Goal: Download file/media

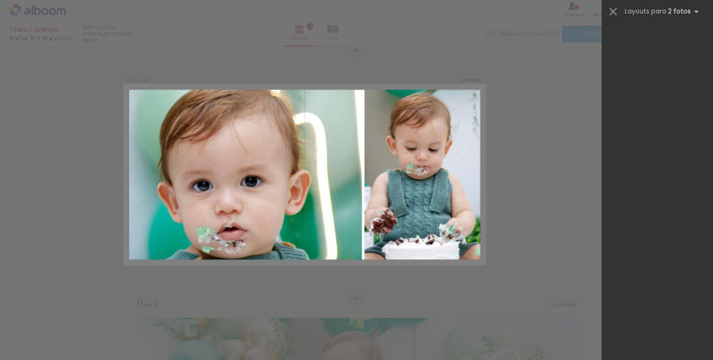
scroll to position [0, 769]
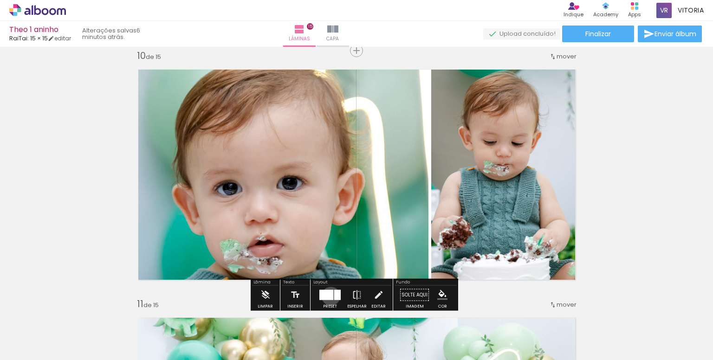
click at [329, 296] on div at bounding box center [326, 295] width 14 height 10
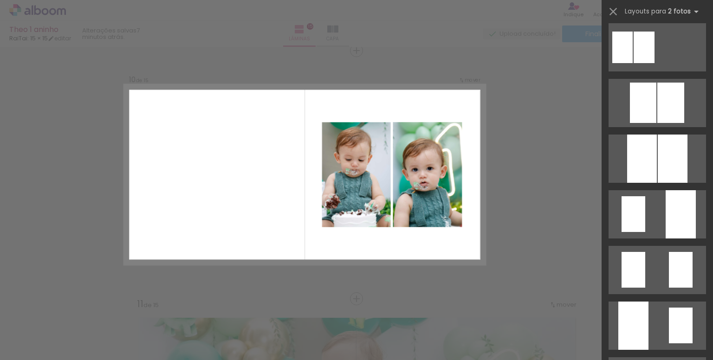
scroll to position [186, 0]
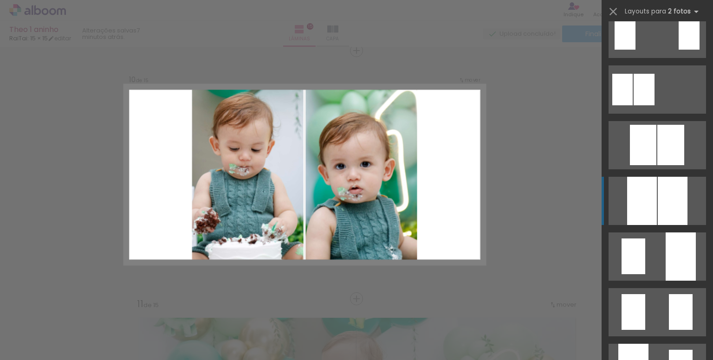
click at [651, 220] on div at bounding box center [642, 201] width 30 height 48
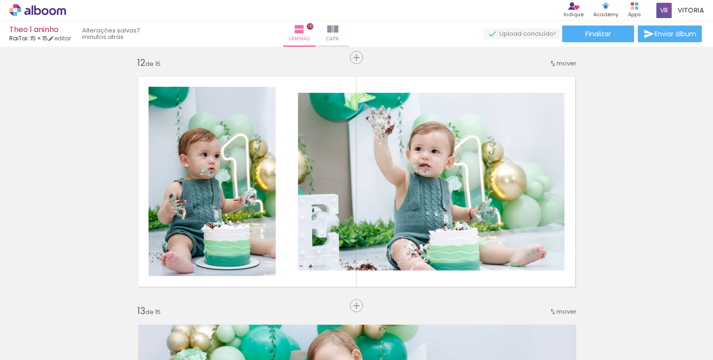
scroll to position [2758, 0]
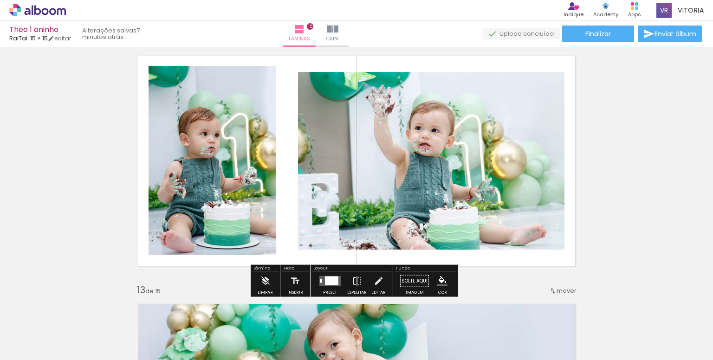
click at [325, 282] on div at bounding box center [331, 281] width 13 height 9
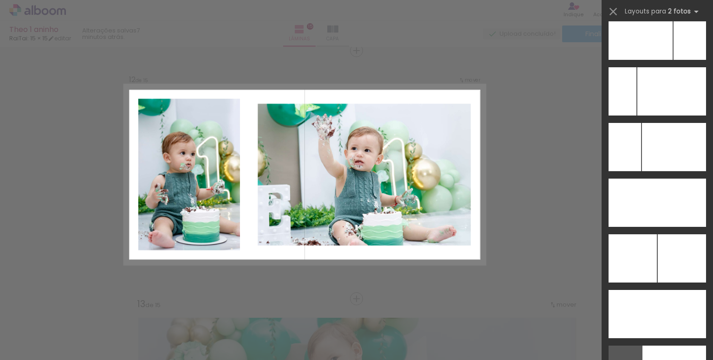
scroll to position [4170, 0]
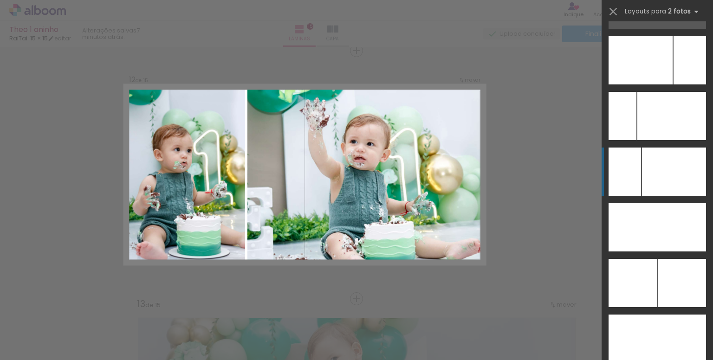
click at [655, 168] on div at bounding box center [674, 172] width 64 height 48
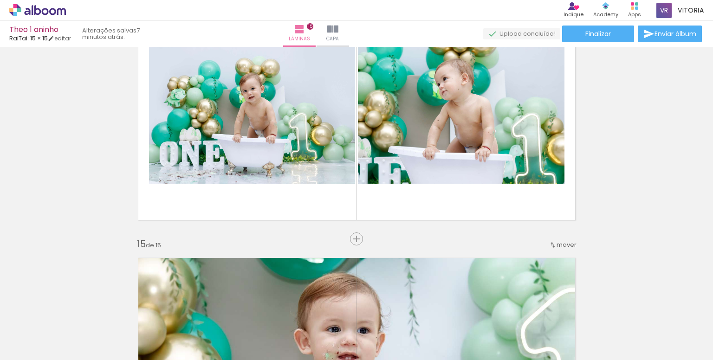
scroll to position [3301, 0]
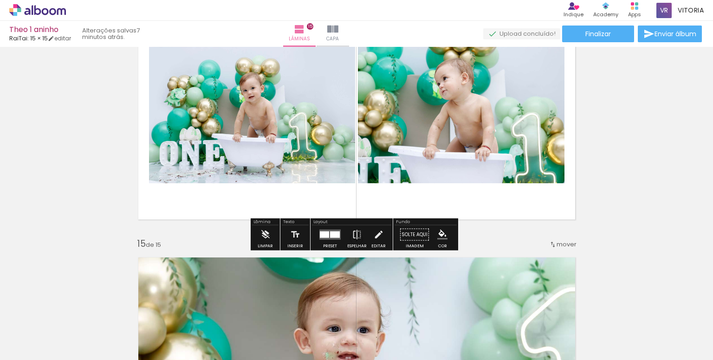
click at [329, 238] on quentale-layouter at bounding box center [329, 235] width 21 height 10
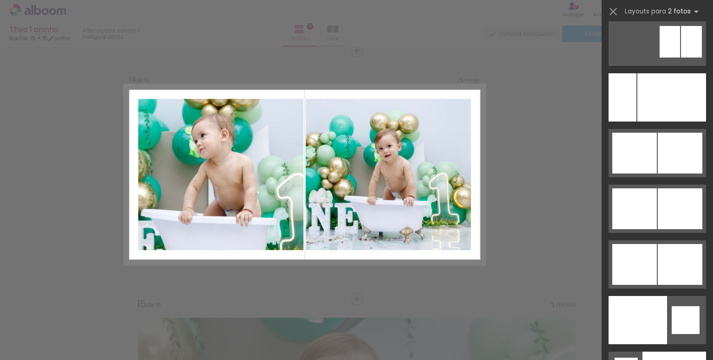
scroll to position [4620, 0]
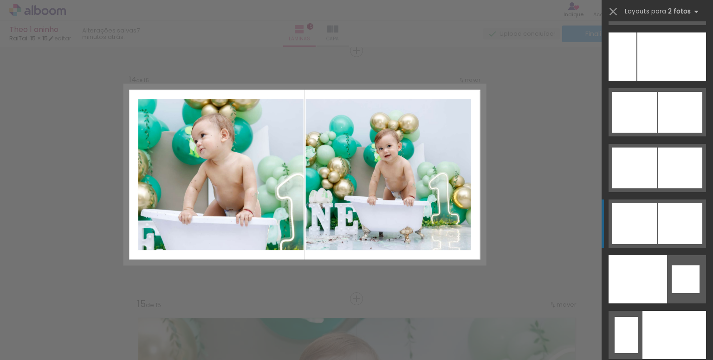
click at [661, 223] on div at bounding box center [680, 223] width 45 height 41
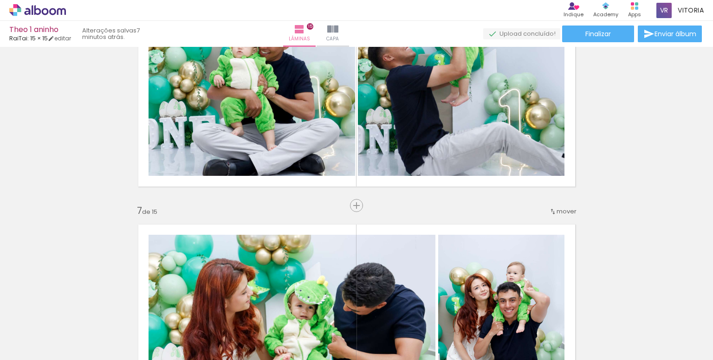
scroll to position [1266, 0]
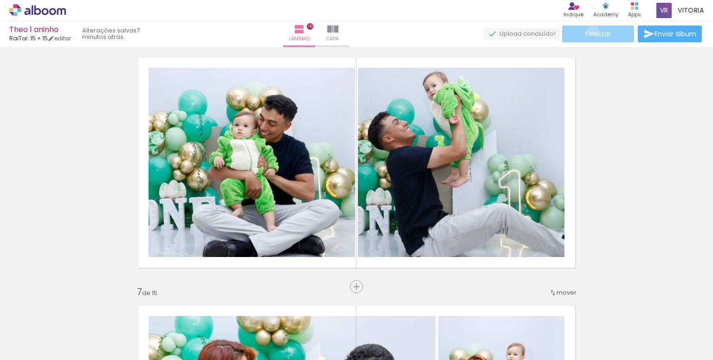
click at [590, 31] on span "Finalizar" at bounding box center [598, 34] width 26 height 6
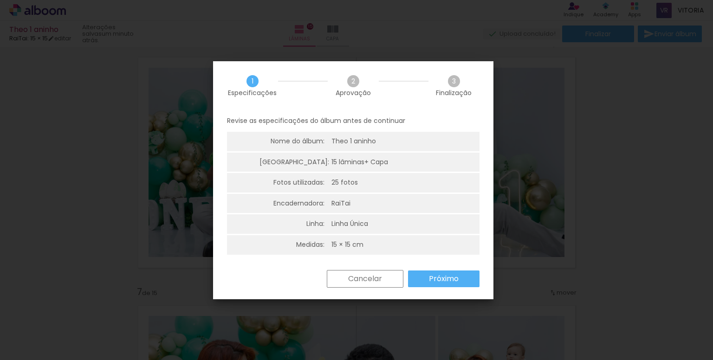
click at [0, 0] on slot "Próximo" at bounding box center [0, 0] width 0 height 0
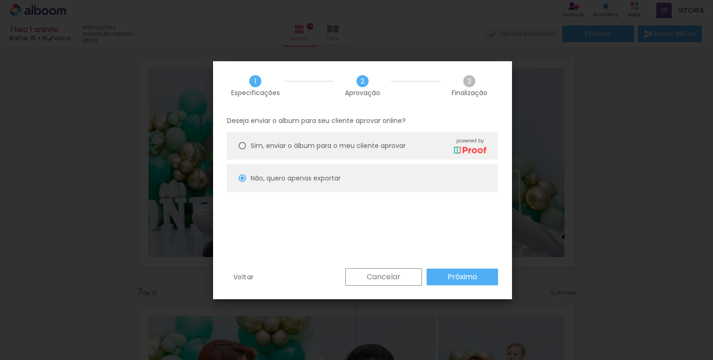
click at [0, 0] on slot "Próximo" at bounding box center [0, 0] width 0 height 0
type input "Alta, 300 DPI"
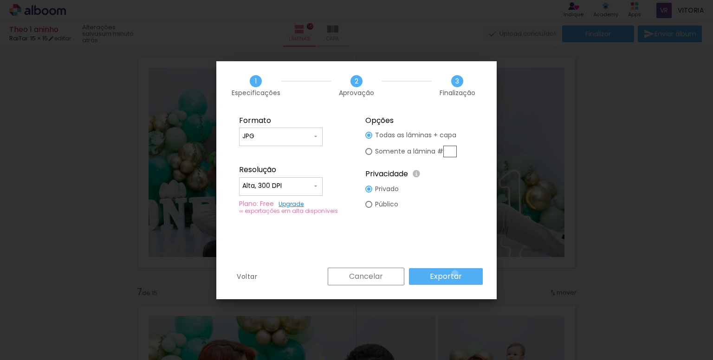
click at [0, 0] on slot "Exportar" at bounding box center [0, 0] width 0 height 0
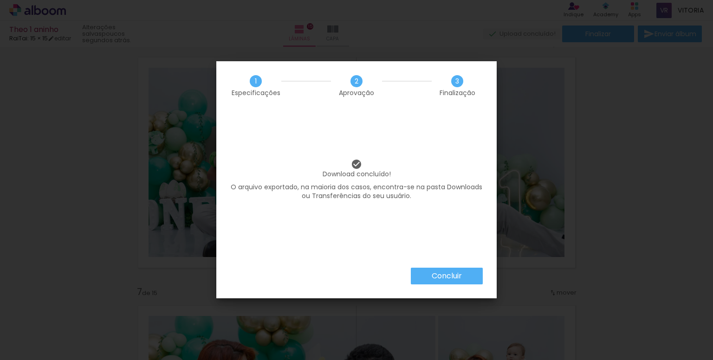
click at [429, 271] on paper-button "Concluir" at bounding box center [447, 276] width 72 height 17
